Goal: Task Accomplishment & Management: Complete application form

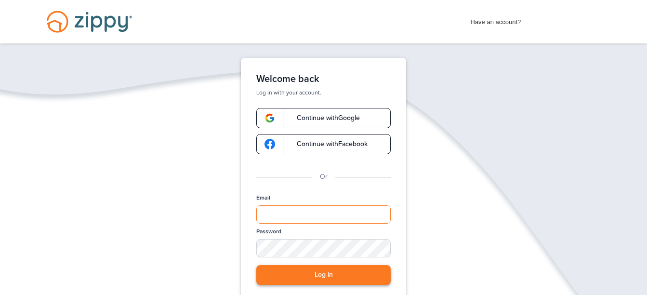
type input "**********"
click at [338, 271] on button "Log in" at bounding box center [323, 275] width 134 height 20
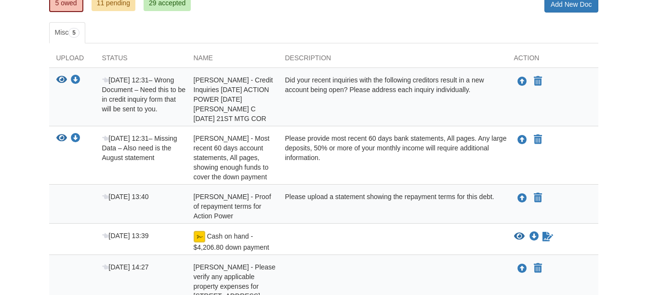
scroll to position [193, 0]
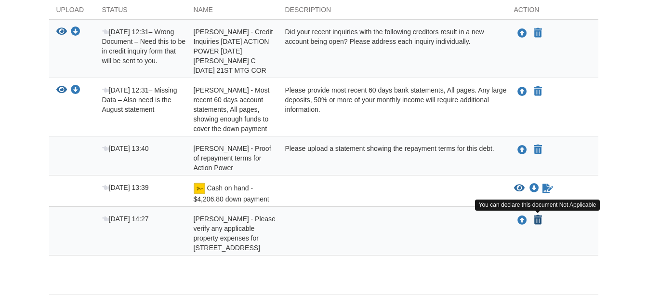
click at [536, 219] on icon "Declare Robert Peterson - Please verify any applicable property expenses for 43…" at bounding box center [538, 220] width 8 height 10
type input "**********"
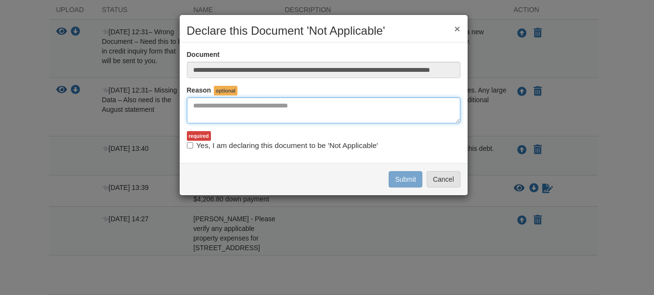
click at [287, 115] on textarea "Reasons Why" at bounding box center [324, 110] width 274 height 26
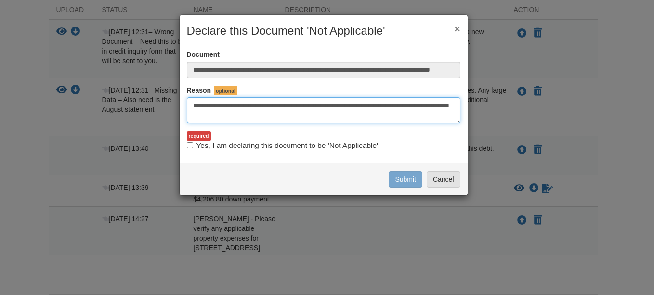
type textarea "**********"
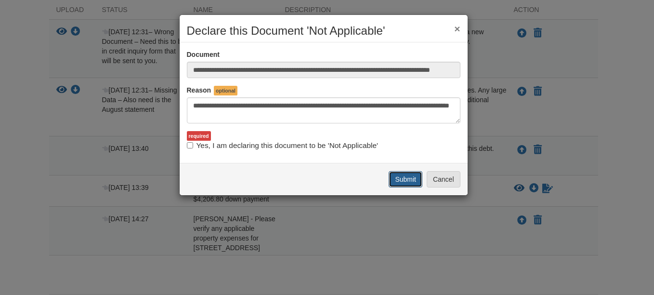
click at [414, 182] on button "Submit" at bounding box center [406, 179] width 34 height 16
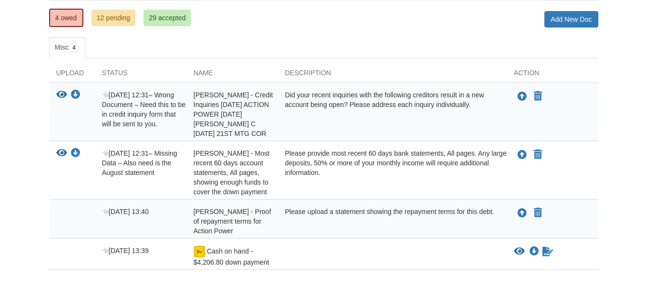
scroll to position [145, 0]
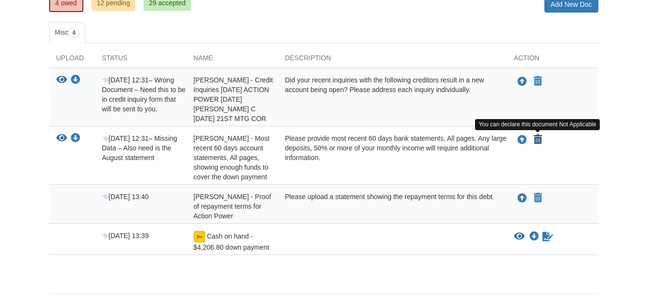
click at [536, 139] on icon "Declare Brian Barnett - Most recent 60 days account statements, All pages, show…" at bounding box center [538, 140] width 8 height 10
type input "**********"
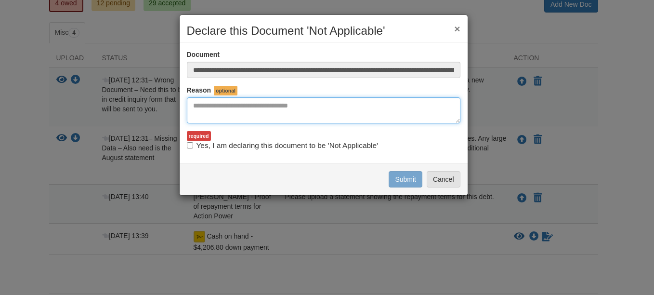
click at [284, 106] on textarea "Reasons Why" at bounding box center [324, 110] width 274 height 26
type textarea "*"
type textarea "**********"
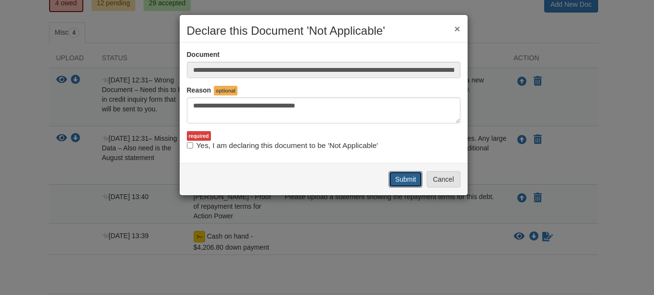
click at [410, 177] on button "Submit" at bounding box center [406, 179] width 34 height 16
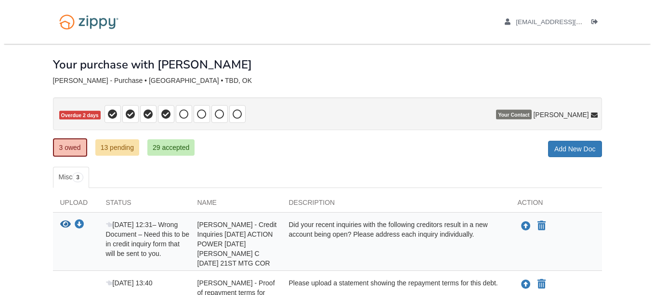
scroll to position [96, 0]
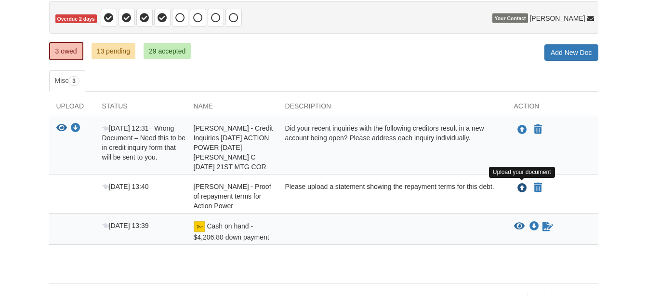
click at [524, 185] on icon "Upload Brian Barnett - Proof of repayment terms for Action Power" at bounding box center [523, 189] width 10 height 10
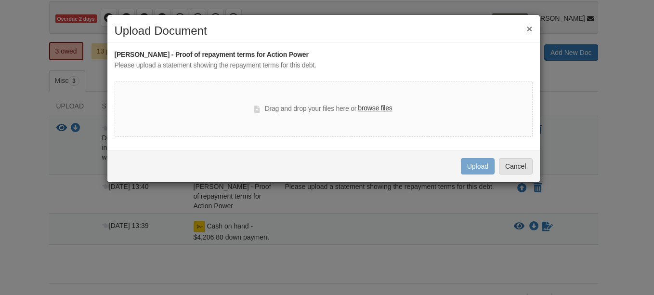
click at [365, 110] on label "browse files" at bounding box center [375, 108] width 34 height 11
click at [0, 0] on input "browse files" at bounding box center [0, 0] width 0 height 0
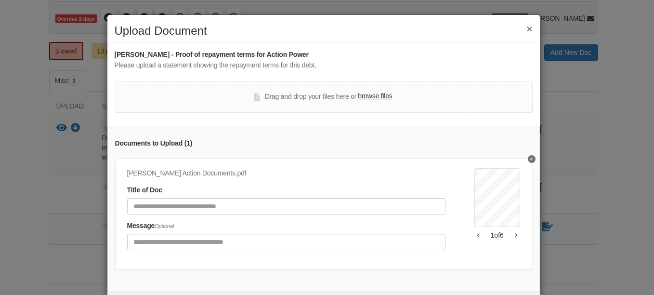
scroll to position [52, 0]
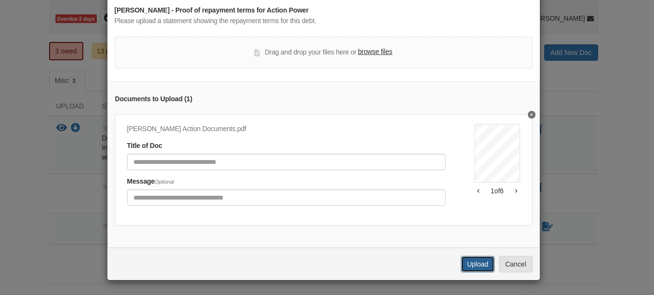
click at [477, 270] on button "Upload" at bounding box center [478, 264] width 34 height 16
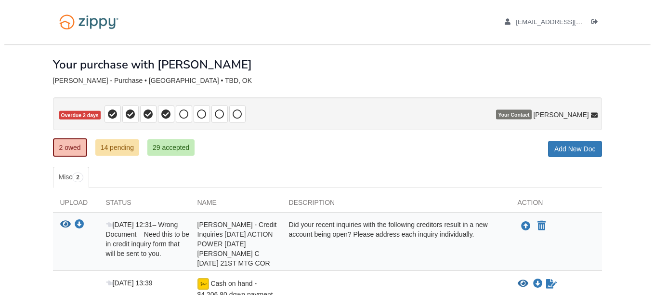
scroll to position [85, 0]
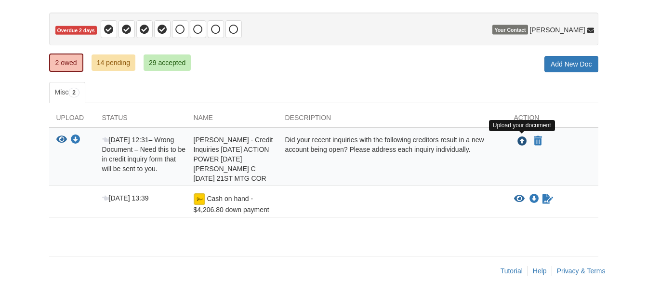
click at [520, 142] on icon "Upload Brian Barnett - Credit Inquiries 7/09/25 ACTION POWER 7/08/25 JIM GLOVER…" at bounding box center [523, 142] width 10 height 10
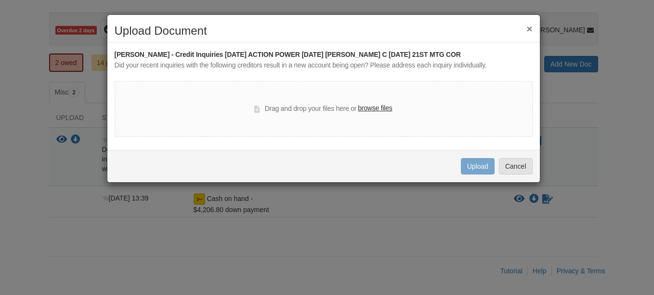
click at [366, 108] on label "browse files" at bounding box center [375, 108] width 34 height 11
click at [0, 0] on input "browse files" at bounding box center [0, 0] width 0 height 0
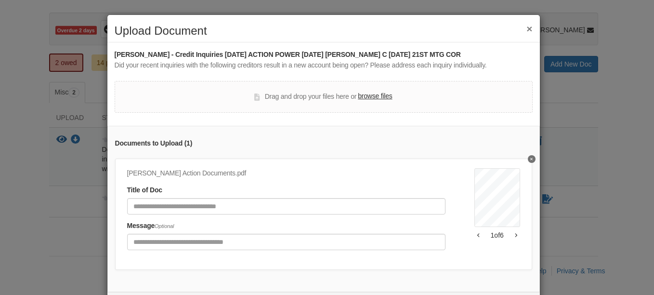
scroll to position [52, 0]
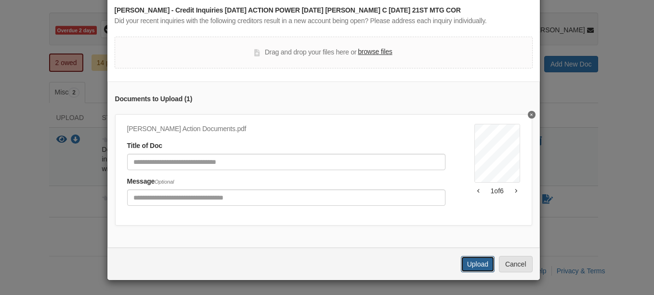
click at [473, 268] on button "Upload" at bounding box center [478, 264] width 34 height 16
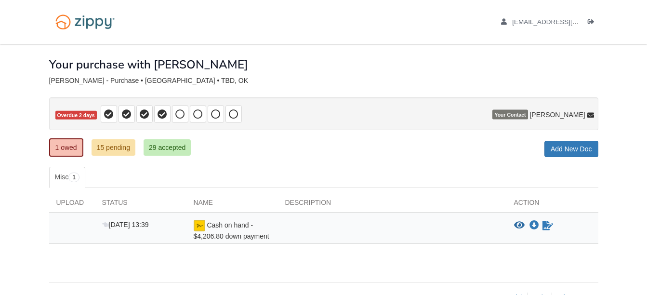
scroll to position [27, 0]
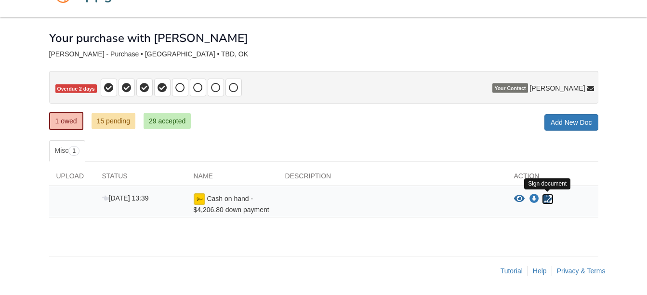
click at [546, 198] on icon "Sign Form" at bounding box center [548, 199] width 11 height 10
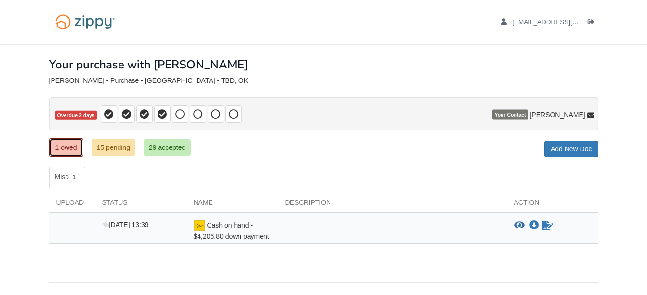
click at [67, 150] on link "1 owed" at bounding box center [66, 147] width 34 height 18
